Goal: Task Accomplishment & Management: Complete application form

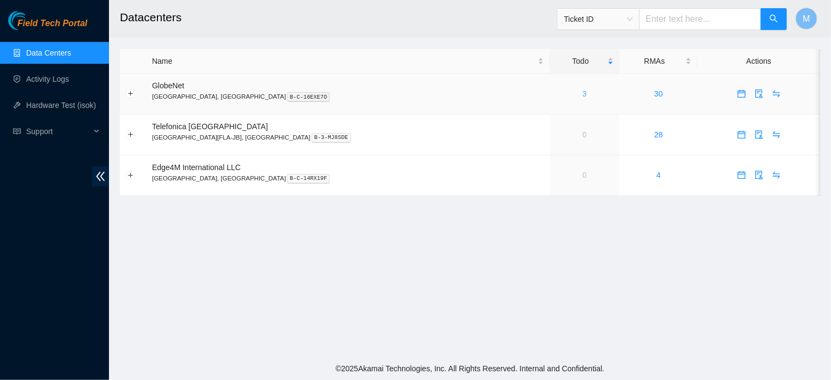
click at [582, 93] on link "3" at bounding box center [584, 93] width 4 height 9
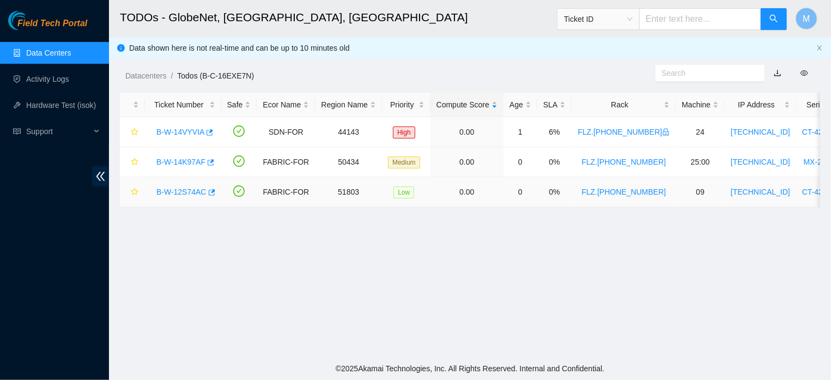
click at [194, 192] on link "B-W-12S74AC" at bounding box center [181, 191] width 50 height 9
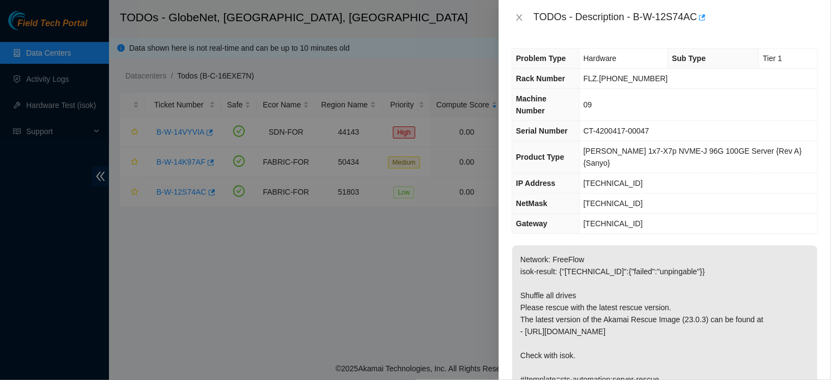
click at [194, 192] on div at bounding box center [415, 190] width 831 height 380
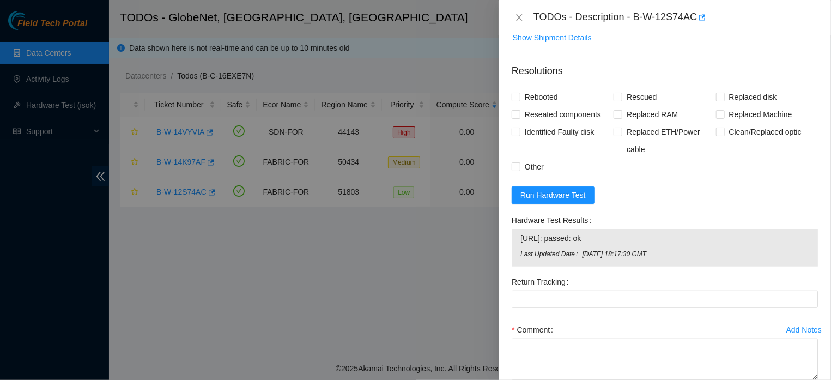
scroll to position [423, 0]
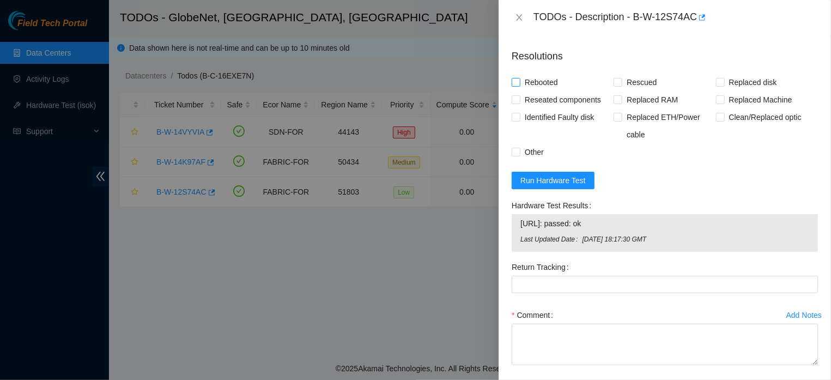
click at [517, 78] on input "Rebooted" at bounding box center [515, 82] width 8 height 8
checkbox input "true"
click at [614, 78] on input "Rescued" at bounding box center [617, 82] width 8 height 8
checkbox input "true"
click at [513, 148] on input "Other" at bounding box center [515, 152] width 8 height 8
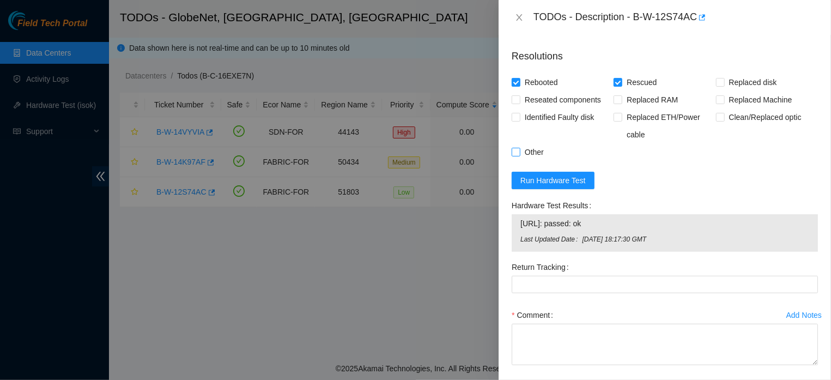
checkbox input "true"
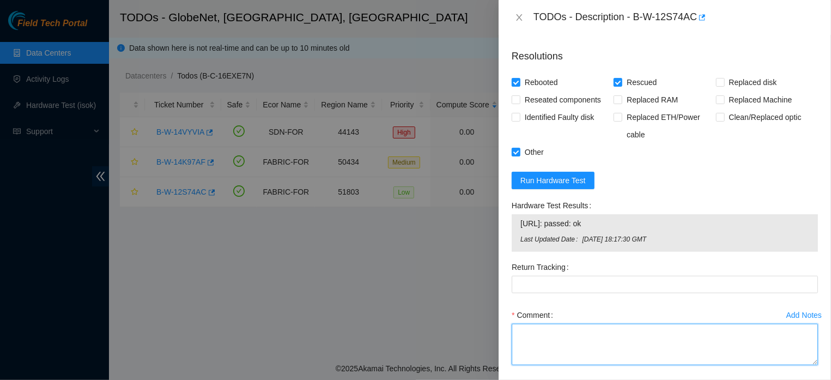
click at [565, 324] on textarea "Comment" at bounding box center [664, 344] width 306 height 41
paste textarea "THE MACHINE WAS LOCKED (NO SCREEN) IT WAS TURNED OFF, THE DISKS WERE SHUFFLED, …"
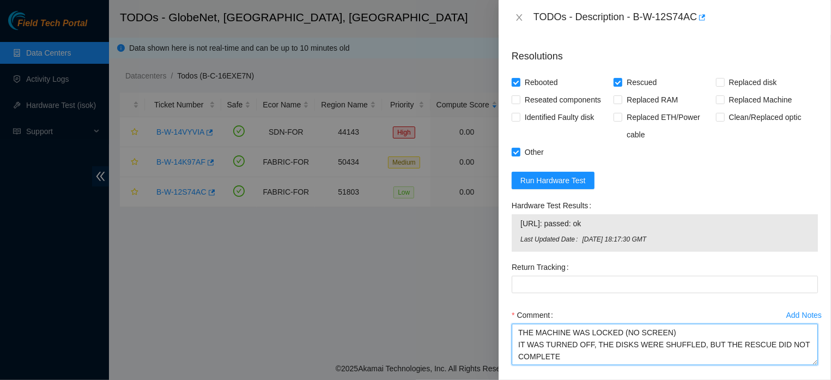
click at [698, 324] on textarea "THE MACHINE WAS LOCKED (NO SCREEN) IT WAS TURNED OFF, THE DISKS WERE SHUFFLED, …" at bounding box center [664, 344] width 306 height 41
type textarea "THE MACHINE WAS LOCKED (NO SCREEN) IT WAS TURNED OFF, THE DISKS WERE SHUFFLED, …"
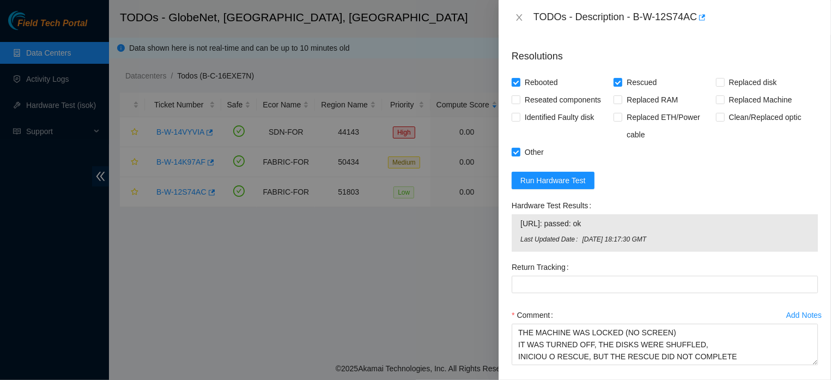
scroll to position [459, 0]
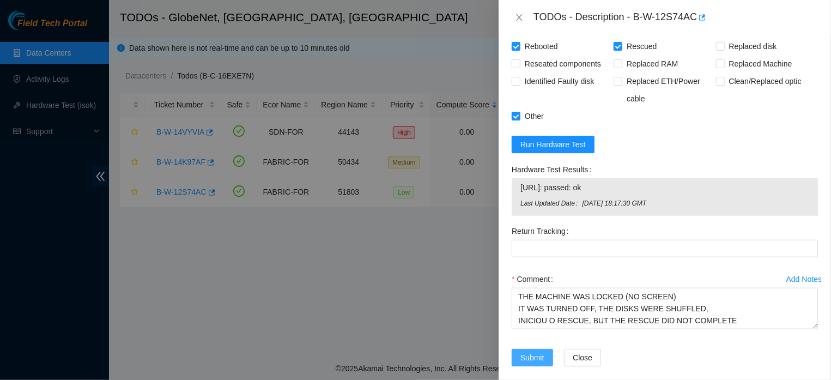
click at [531, 351] on button "Submit" at bounding box center [531, 357] width 41 height 17
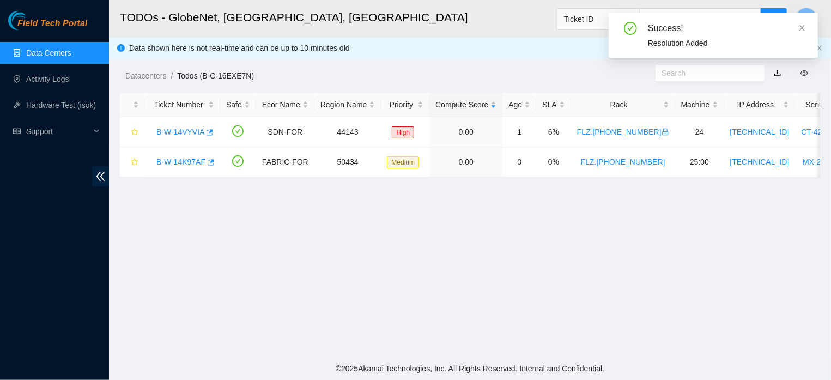
scroll to position [271, 0]
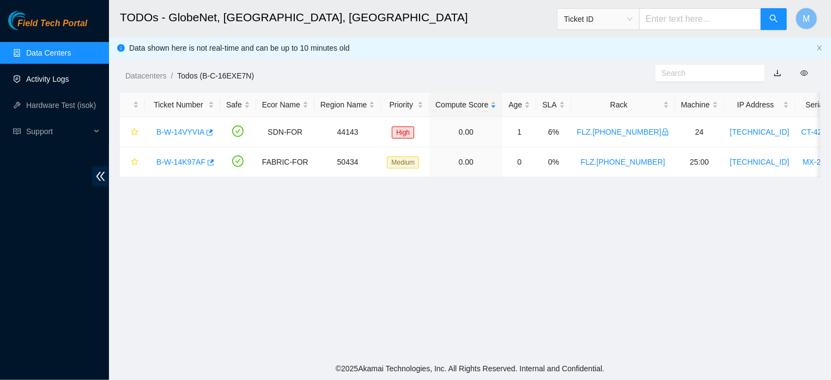
click at [41, 79] on link "Activity Logs" at bounding box center [47, 79] width 43 height 9
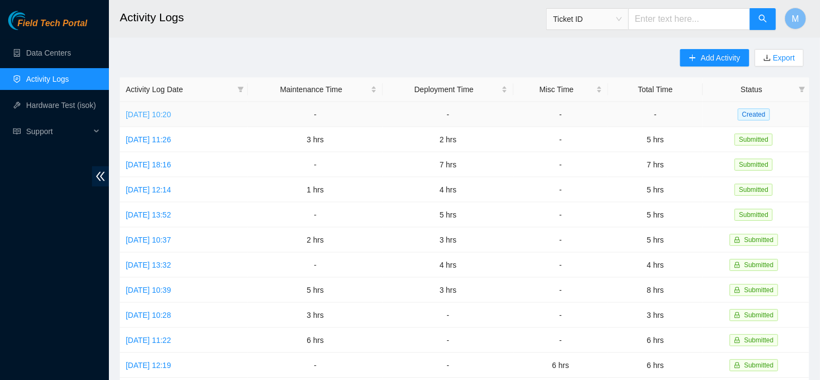
click at [164, 111] on link "Tue, 02 Sep 2025 10:20" at bounding box center [148, 114] width 45 height 9
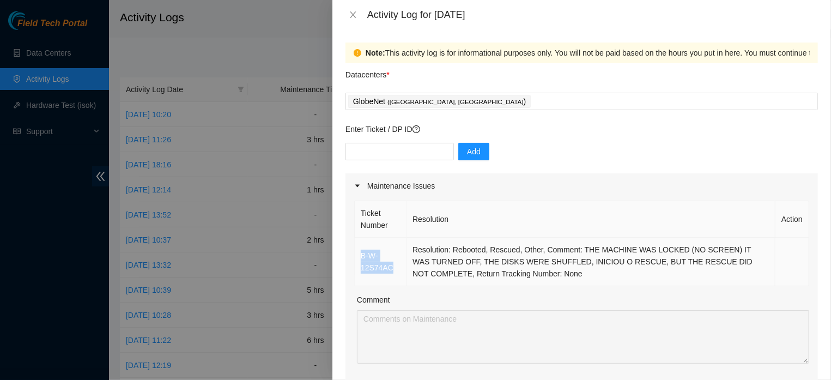
drag, startPoint x: 355, startPoint y: 261, endPoint x: 410, endPoint y: 266, distance: 55.2
click at [406, 266] on td "B-W-12S74AC" at bounding box center [381, 261] width 52 height 48
copy link "B-W-12S74AC"
click at [349, 11] on icon "close" at bounding box center [353, 14] width 9 height 9
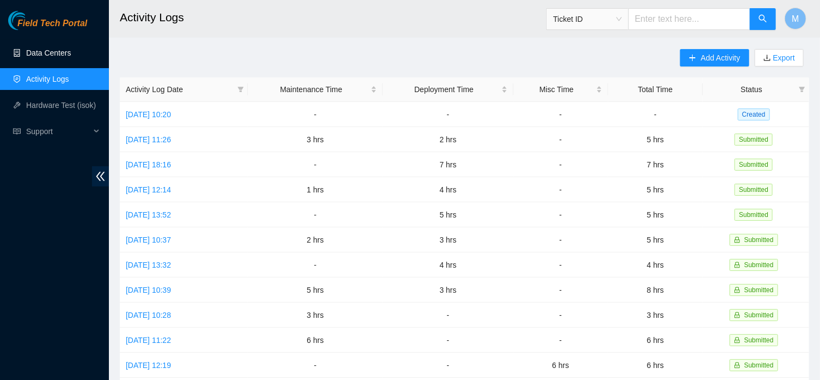
click at [69, 50] on link "Data Centers" at bounding box center [48, 52] width 45 height 9
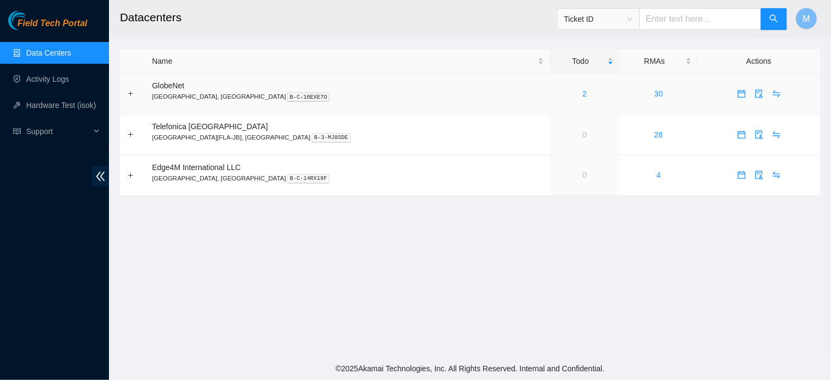
click at [556, 94] on div "2" at bounding box center [585, 94] width 58 height 12
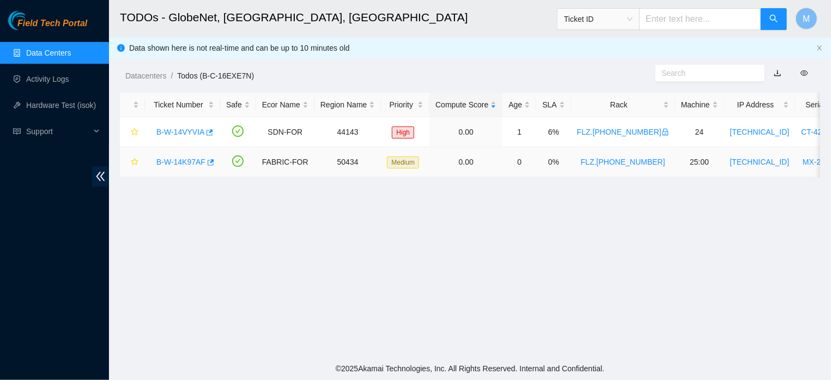
click at [163, 163] on link "B-W-14K97AF" at bounding box center [180, 161] width 49 height 9
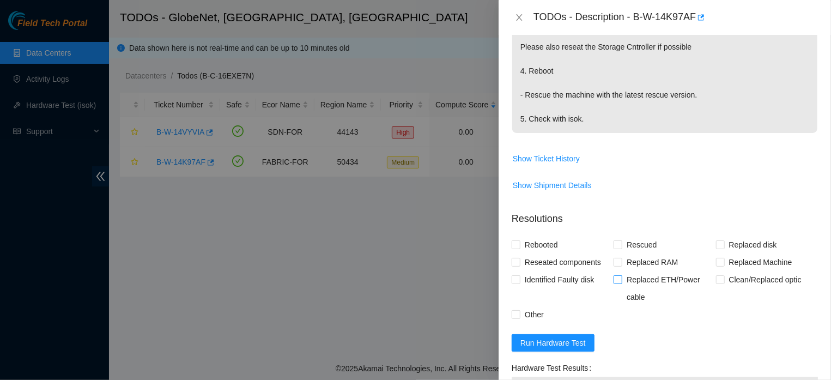
scroll to position [497, 0]
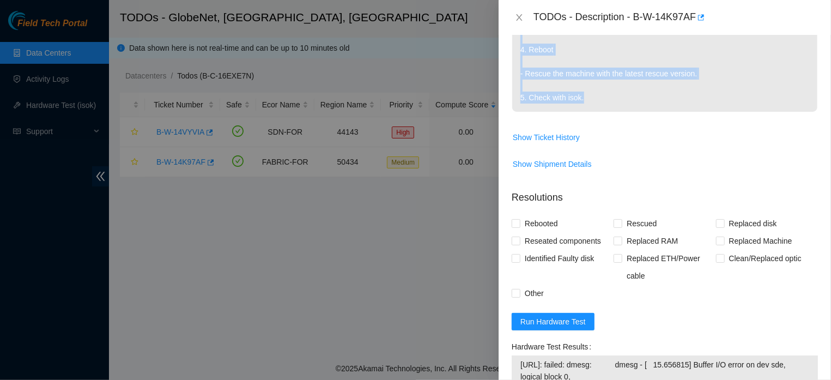
drag, startPoint x: 523, startPoint y: 86, endPoint x: 601, endPoint y: 100, distance: 79.3
copy p ". Power down the server safely. 2. Find the missing drive not listed below and …"
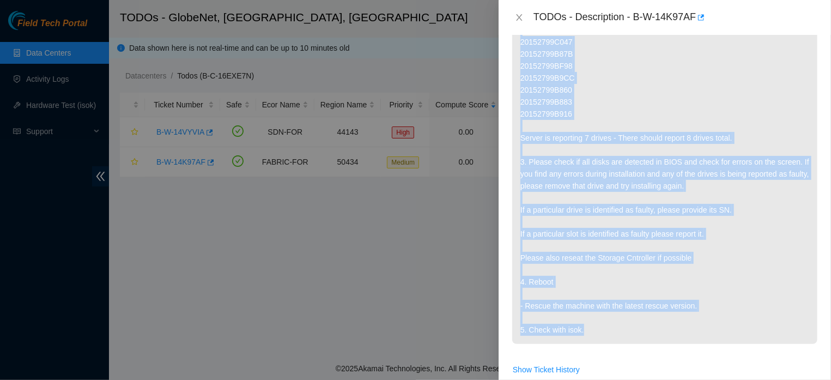
click at [720, 157] on p "Server is reporting a missing drive: 1. Power down the server safely. 2. Find t…" at bounding box center [664, 150] width 305 height 388
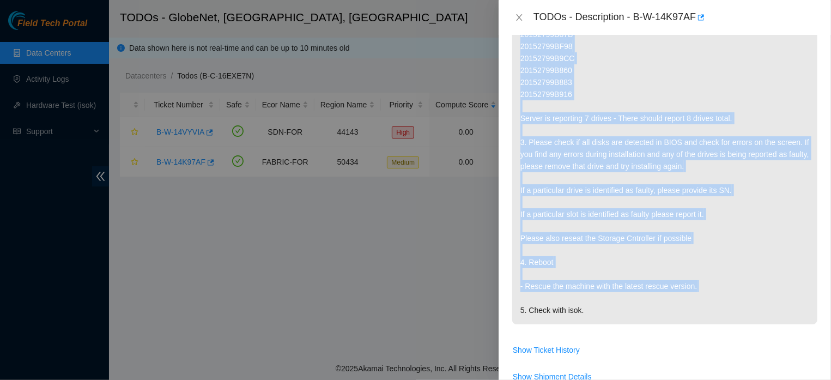
scroll to position [308, 0]
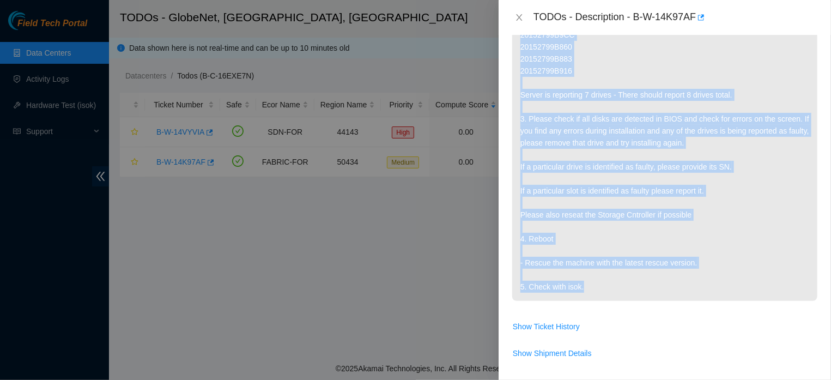
drag, startPoint x: 514, startPoint y: 157, endPoint x: 616, endPoint y: 287, distance: 164.5
click at [616, 287] on p "Server is reporting a missing drive: 1. Power down the server safely. 2. Find t…" at bounding box center [664, 107] width 305 height 388
copy p "Server is reporting a missing drive: 1. Power down the server safely. 2. Find t…"
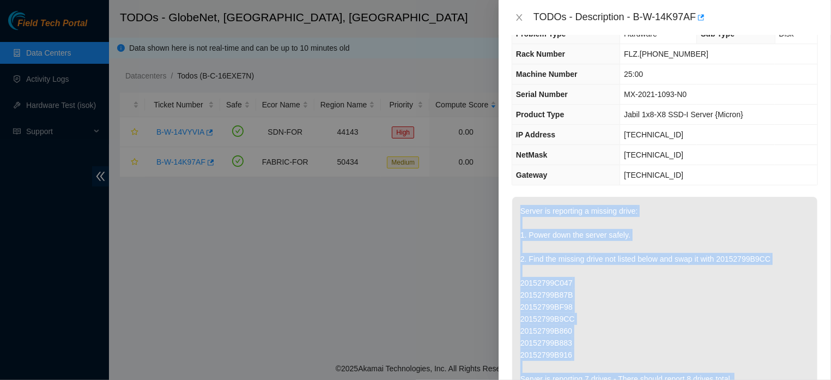
scroll to position [0, 0]
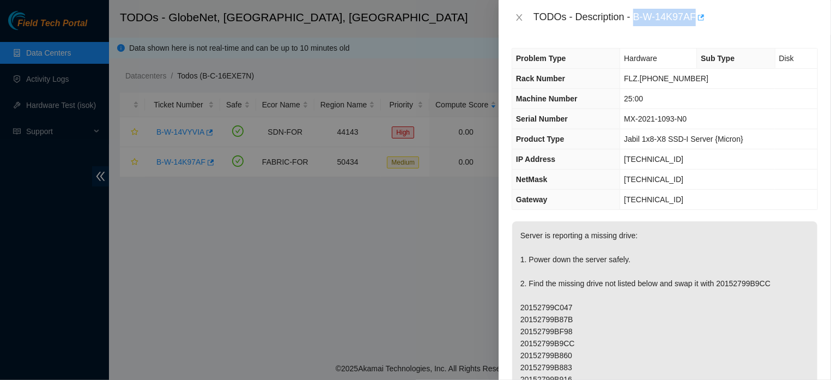
drag, startPoint x: 629, startPoint y: 19, endPoint x: 690, endPoint y: 20, distance: 61.0
copy div "B-W-14K97AF"
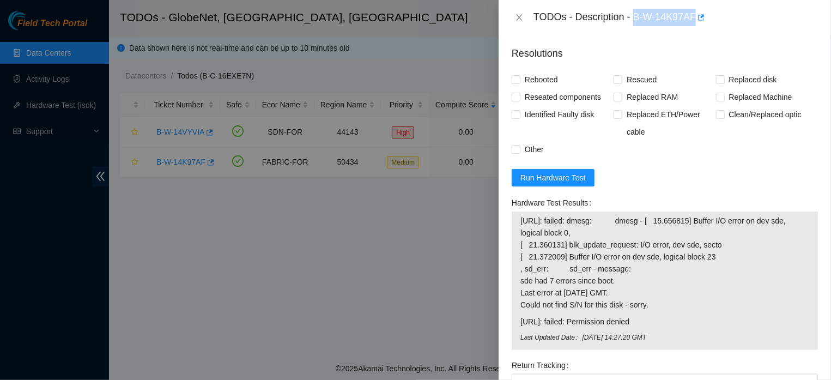
scroll to position [658, 0]
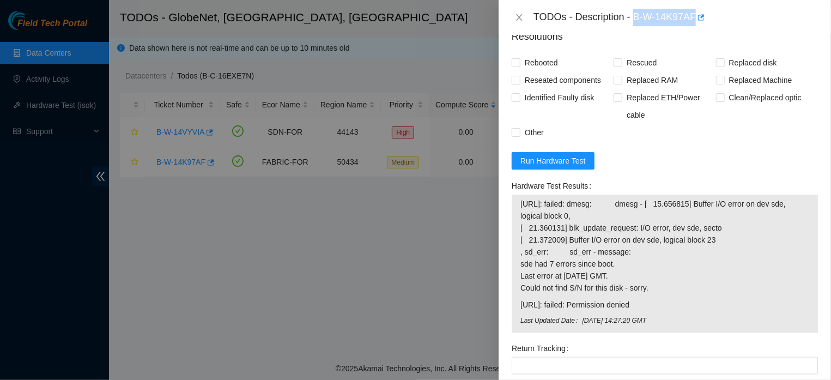
drag, startPoint x: 520, startPoint y: 207, endPoint x: 671, endPoint y: 304, distance: 179.6
click at [671, 304] on tbody "2.21.111.52: failed: dmesg: dmesg - [ 15.656815] Buffer I/O error on dev sde, l…" at bounding box center [665, 263] width 290 height 133
copy tbody "2.21.111.52: failed: dmesg: dmesg - [ 15.656815] Buffer I/O error on dev sde, l…"
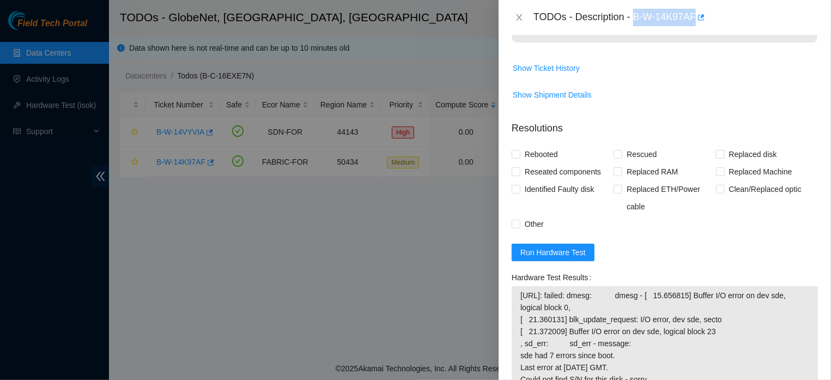
scroll to position [593, 0]
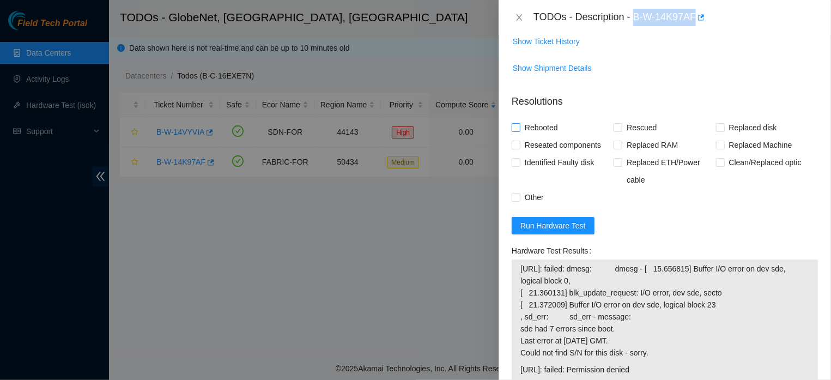
click at [515, 130] on input "Rebooted" at bounding box center [515, 127] width 8 height 8
checkbox input "true"
click at [616, 130] on input "Rescued" at bounding box center [617, 127] width 8 height 8
checkbox input "true"
click at [519, 200] on input "Other" at bounding box center [515, 197] width 8 height 8
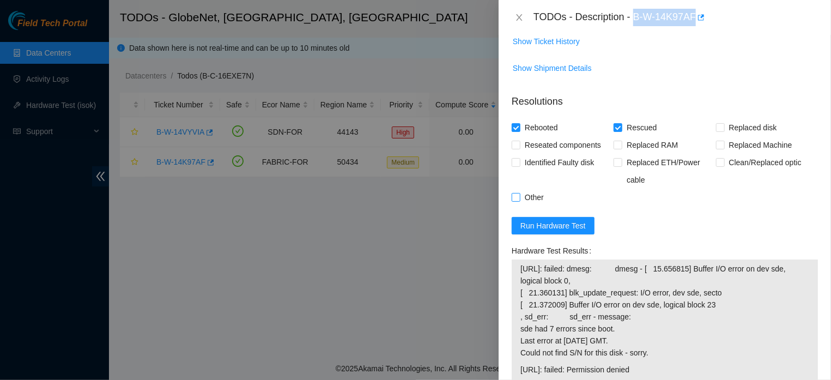
checkbox input "true"
click at [730, 276] on span "2.21.111.52: failed: dmesg: dmesg - [ 15.656815] Buffer I/O error on dev sde, l…" at bounding box center [664, 311] width 289 height 96
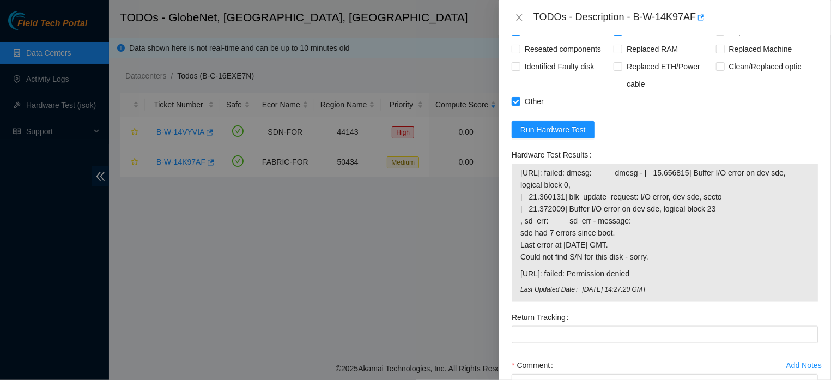
scroll to position [799, 0]
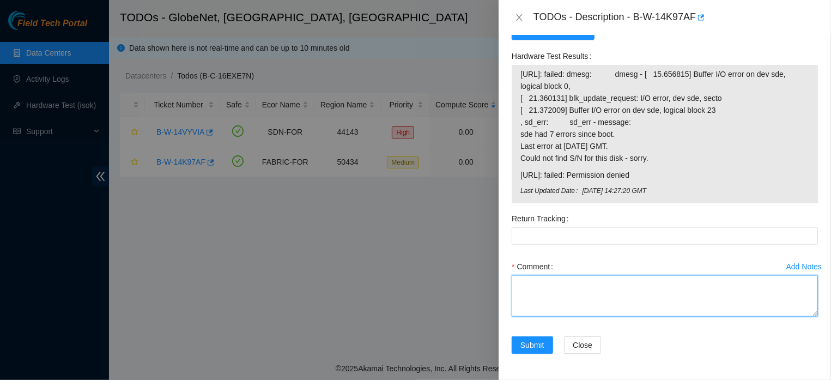
click at [607, 285] on textarea "Comment" at bounding box center [664, 295] width 306 height 41
paste textarea "ONLY 7 DISKS SHOW UP IN THE BIOS DISK NOT LISTED SERIAL NUMBER: 20152799B91D RE…"
type textarea "ONLY 7 DISKS SHOW UP IN THE BIOS DISK NOT LISTED SERIAL NUMBER: 20152799B91D RE…"
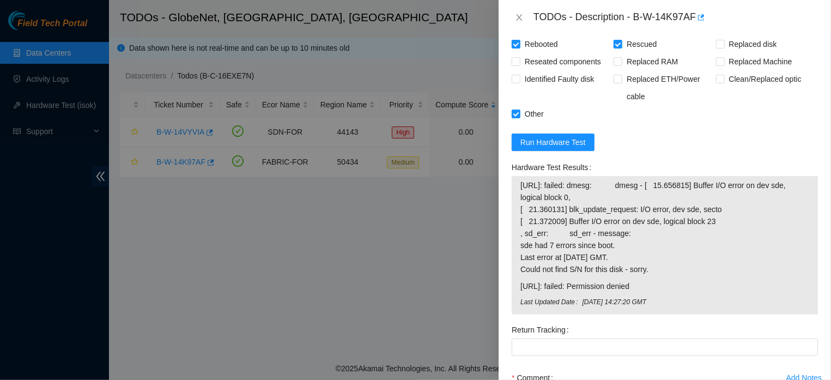
scroll to position [664, 0]
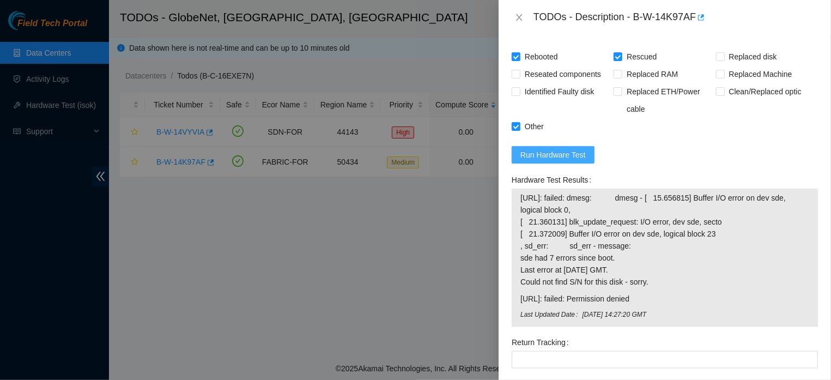
click at [579, 156] on span "Run Hardware Test" at bounding box center [552, 155] width 65 height 12
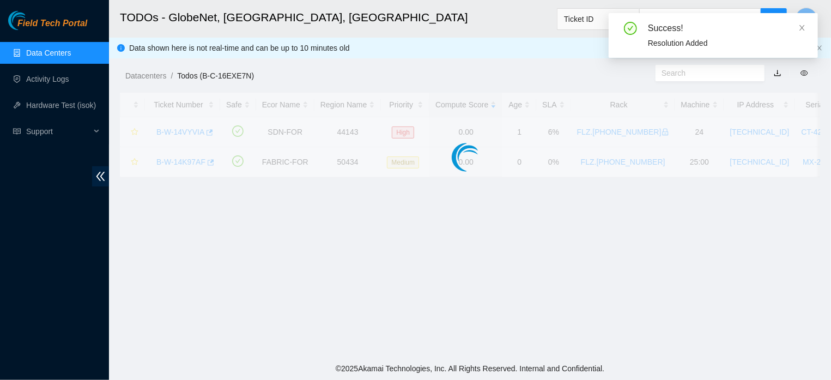
scroll to position [271, 0]
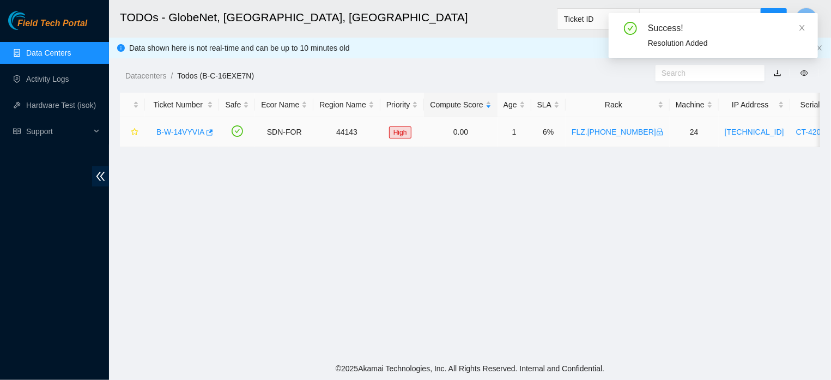
click at [172, 133] on link "B-W-14VYVIA" at bounding box center [180, 131] width 48 height 9
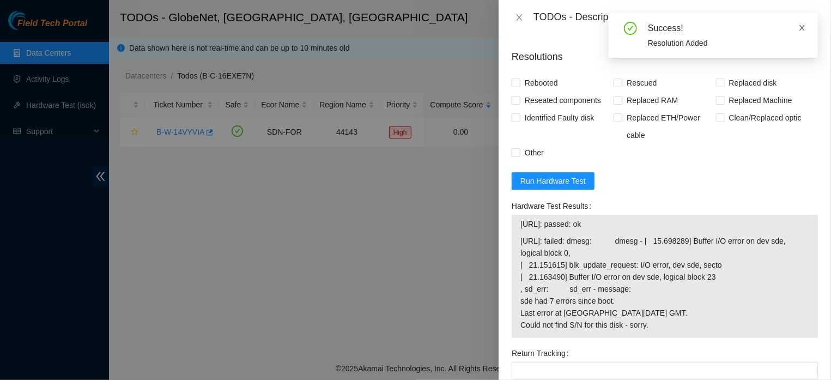
scroll to position [688, 0]
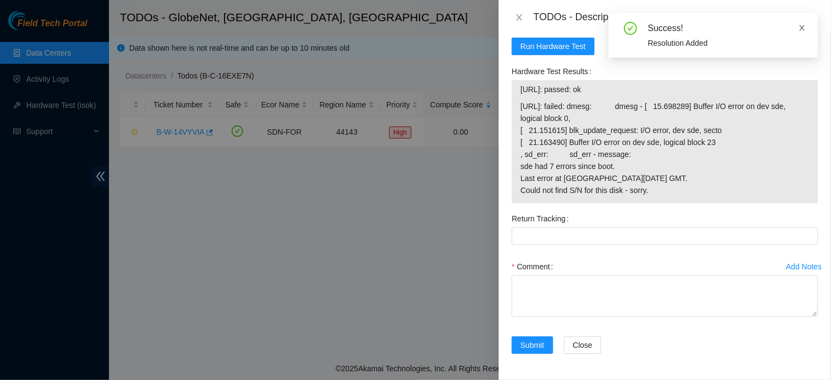
click at [803, 26] on icon "close" at bounding box center [802, 28] width 8 height 8
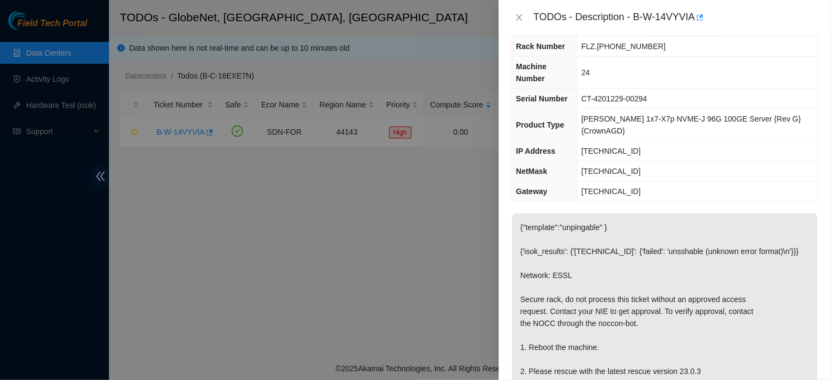
scroll to position [139, 0]
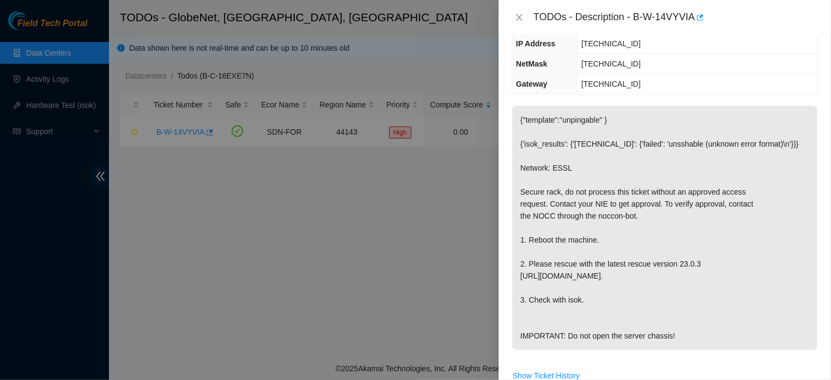
drag, startPoint x: 521, startPoint y: 121, endPoint x: 694, endPoint y: 343, distance: 281.7
click at [694, 343] on p "{"template":"unpingable" } {'isok_results': {'23.66.103.91': {'failed': 'unssha…" at bounding box center [664, 228] width 305 height 244
copy p "{"template":"unpingable" } {'isok_results': {'23.66.103.91': {'failed': 'unssha…"
click at [679, 78] on td "23.66.103.65" at bounding box center [697, 84] width 240 height 20
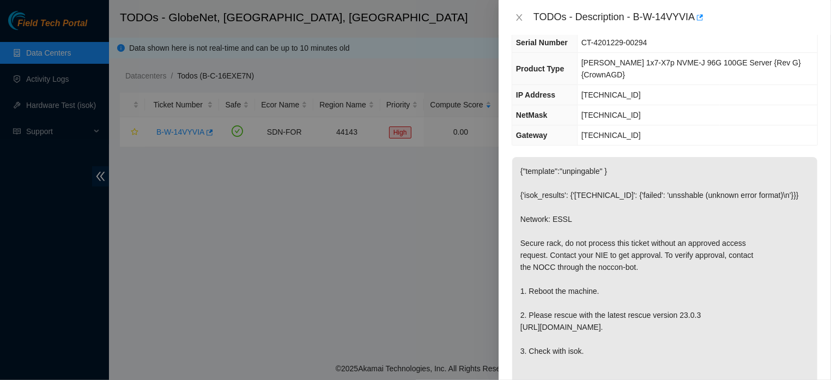
scroll to position [0, 0]
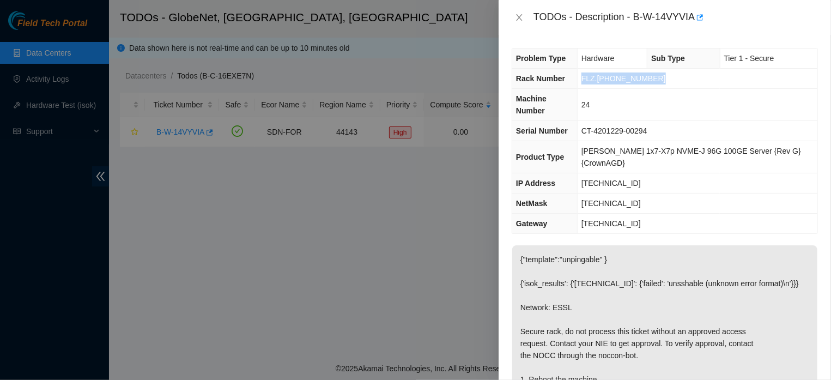
drag, startPoint x: 653, startPoint y: 78, endPoint x: 584, endPoint y: 88, distance: 69.3
click at [584, 88] on td "FLZ.01.04.05.02.10" at bounding box center [697, 79] width 240 height 20
copy span "FLZ.01.04.05.02.10"
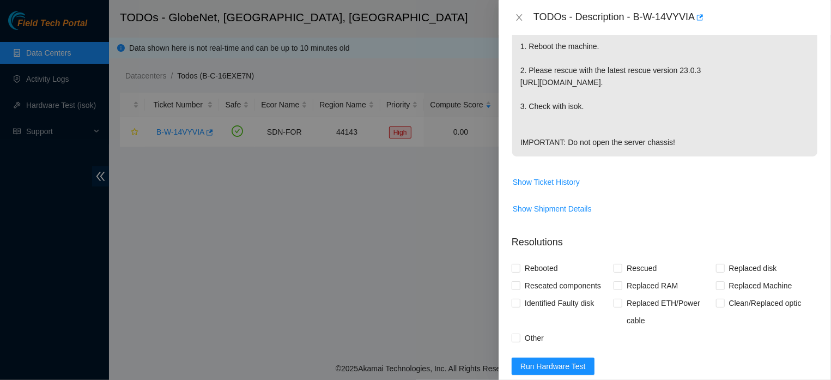
scroll to position [463, 0]
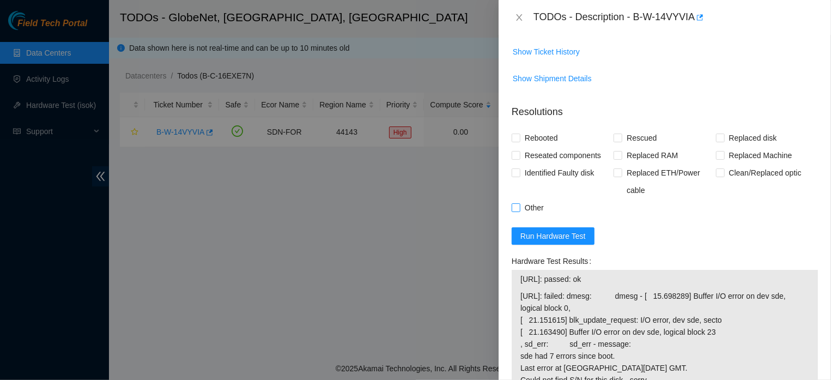
click at [517, 211] on input "Other" at bounding box center [515, 207] width 8 height 8
checkbox input "true"
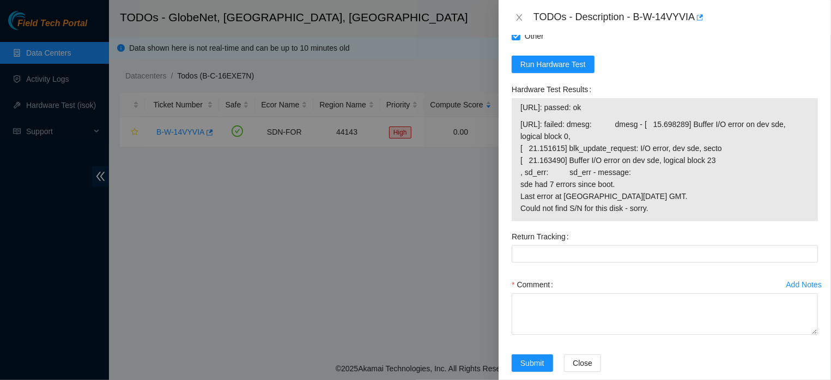
scroll to position [679, 0]
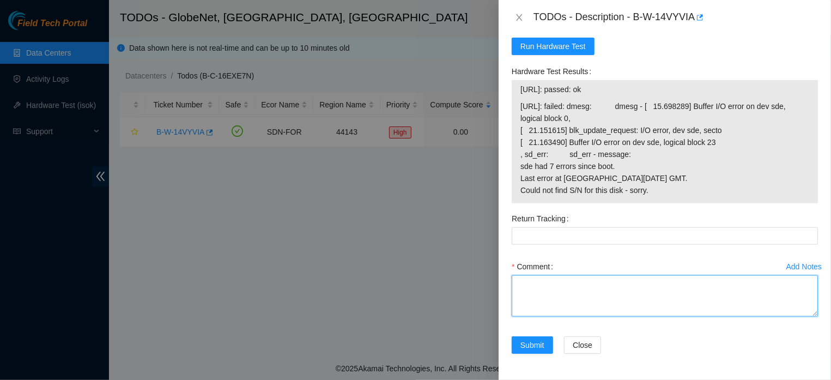
click at [630, 279] on textarea "Comment" at bounding box center [664, 295] width 306 height 41
paste textarea "THE REGION OF THIS RACK FLZ.01.04.05.02.10 WAS DECOMMISSIONED"
click at [625, 312] on textarea "THE REGION OF THIS RACK FLZ.01.04.05.02.10 WAS DECOMMISSIONED" at bounding box center [664, 295] width 306 height 41
paste textarea "IN DP 84335"
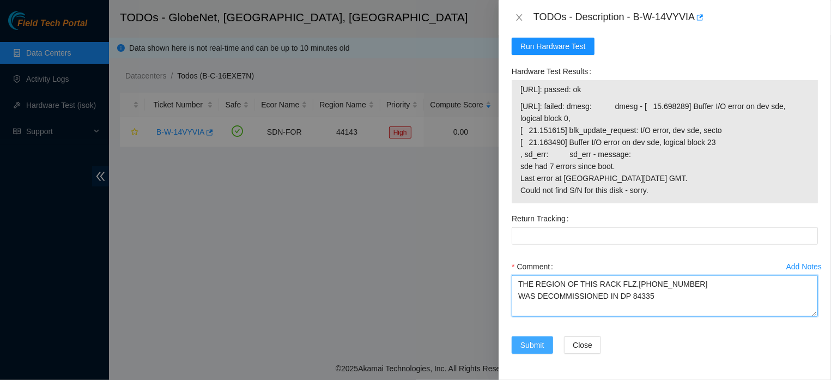
type textarea "THE REGION OF THIS RACK FLZ.01.04.05.02.10 WAS DECOMMISSIONED IN DP 84335"
click at [518, 354] on button "Submit" at bounding box center [531, 344] width 41 height 17
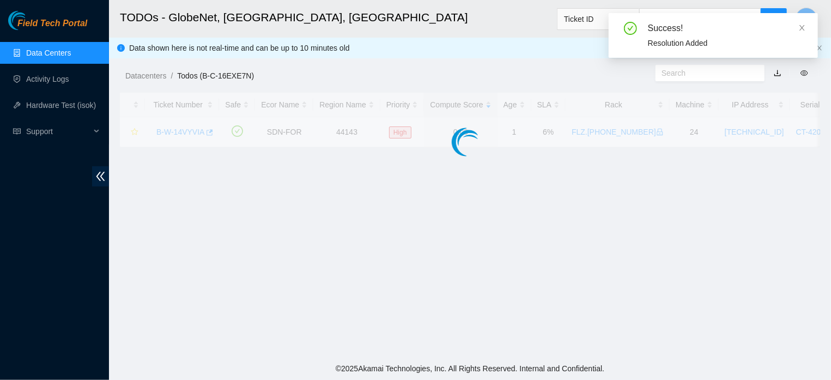
scroll to position [262, 0]
